Goal: Task Accomplishment & Management: Manage account settings

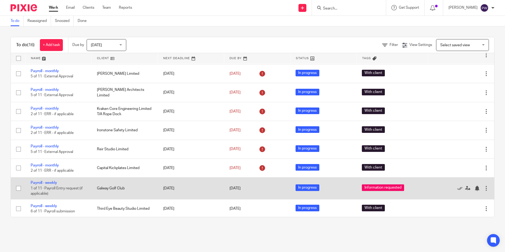
scroll to position [151, 0]
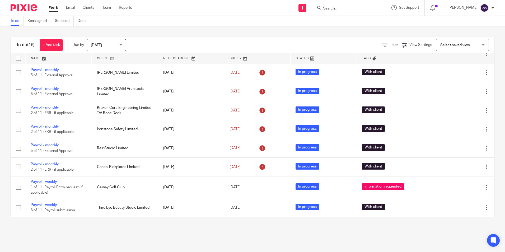
click at [109, 44] on span "[DATE]" at bounding box center [105, 44] width 28 height 11
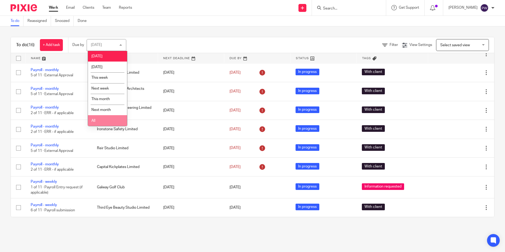
click at [101, 120] on li "All" at bounding box center [107, 120] width 39 height 11
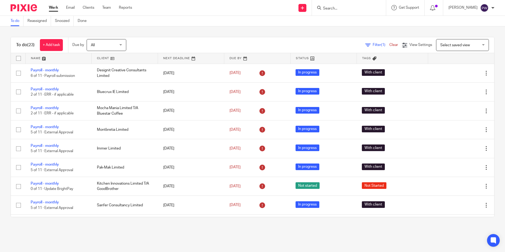
click at [36, 56] on link at bounding box center [59, 58] width 66 height 11
